Goal: Navigation & Orientation: Find specific page/section

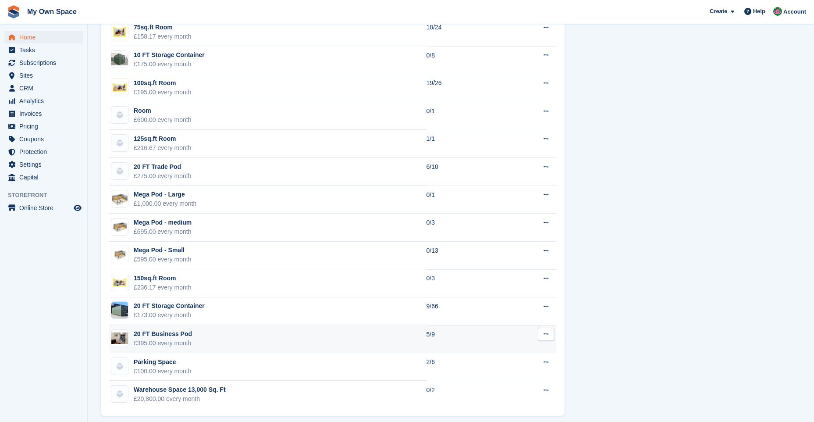
scroll to position [721, 0]
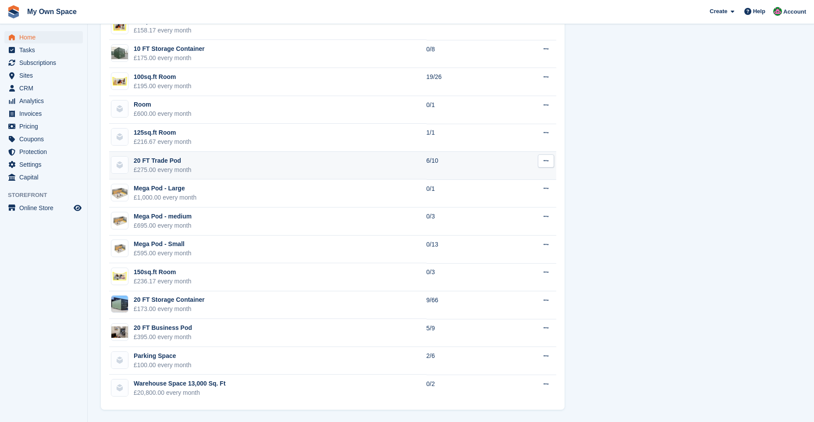
click at [180, 160] on div "20 FT Trade Pod" at bounding box center [163, 160] width 58 height 9
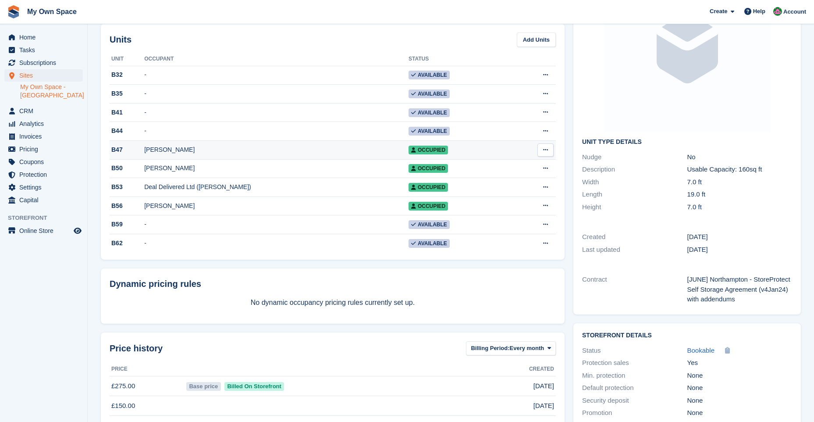
scroll to position [132, 0]
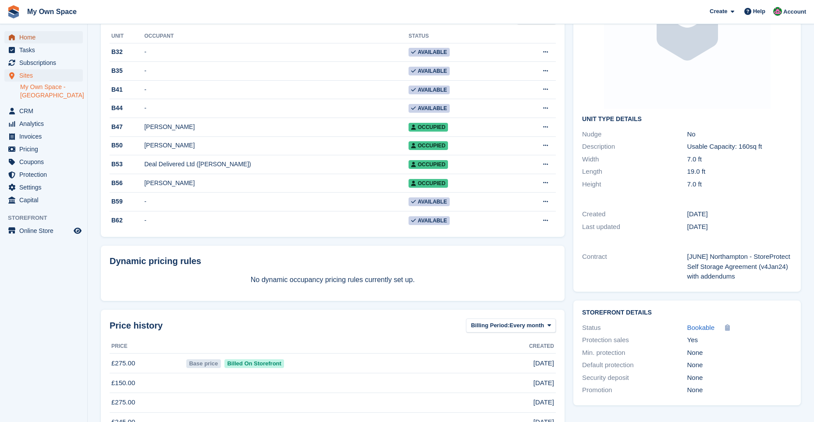
click at [40, 37] on span "Home" at bounding box center [45, 37] width 53 height 12
